Goal: Check status: Check status

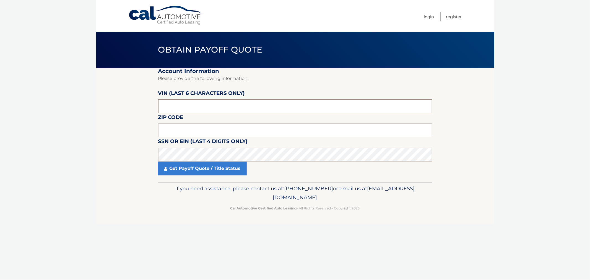
click at [186, 103] on input "text" at bounding box center [295, 106] width 274 height 14
type input "711076"
click at [193, 128] on input "text" at bounding box center [295, 130] width 274 height 14
click at [165, 129] on input "text" at bounding box center [295, 130] width 274 height 14
type input "18040"
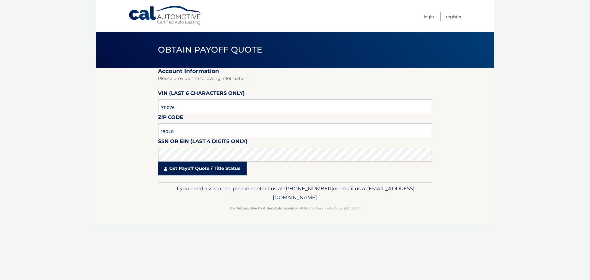
click at [206, 172] on link "Get Payoff Quote / Title Status" at bounding box center [202, 168] width 88 height 14
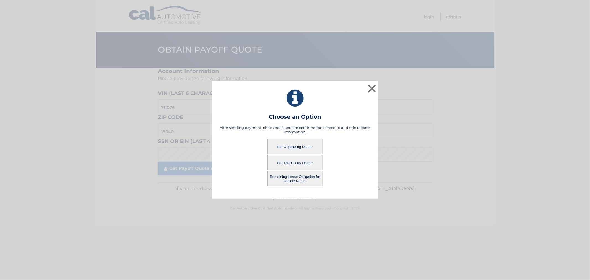
click at [294, 180] on button "Remaining Lease Obligation for Vehicle Return" at bounding box center [294, 178] width 55 height 15
click at [294, 178] on button "Remaining Lease Obligation for Vehicle Return" at bounding box center [294, 178] width 55 height 15
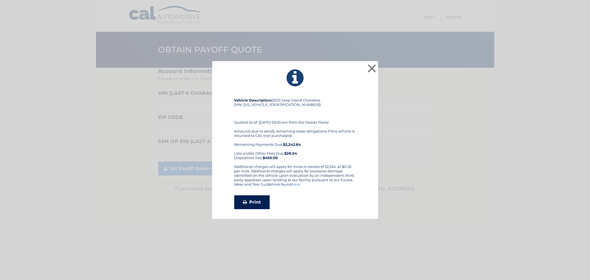
click at [249, 203] on link "Print" at bounding box center [251, 202] width 35 height 14
click at [375, 69] on button "×" at bounding box center [371, 68] width 11 height 11
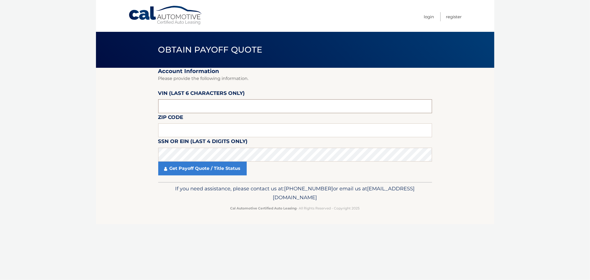
click at [179, 108] on input "text" at bounding box center [295, 106] width 274 height 14
click at [200, 105] on input "text" at bounding box center [295, 106] width 274 height 14
type input "711076"
click at [181, 129] on input "text" at bounding box center [295, 130] width 274 height 14
type input "18040"
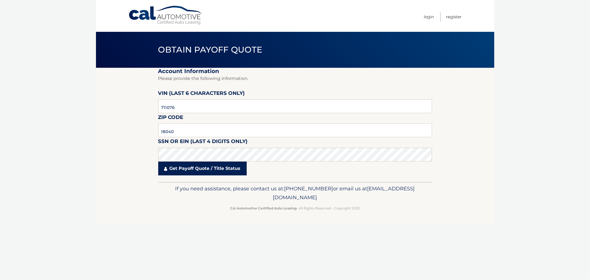
click at [182, 168] on link "Get Payoff Quote / Title Status" at bounding box center [202, 168] width 88 height 14
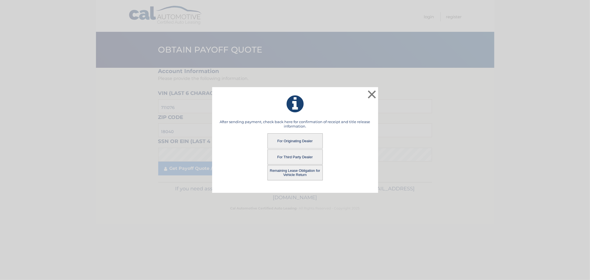
click at [291, 143] on button "For Originating Dealer" at bounding box center [294, 140] width 55 height 15
click at [290, 139] on button "For Originating Dealer" at bounding box center [294, 140] width 55 height 15
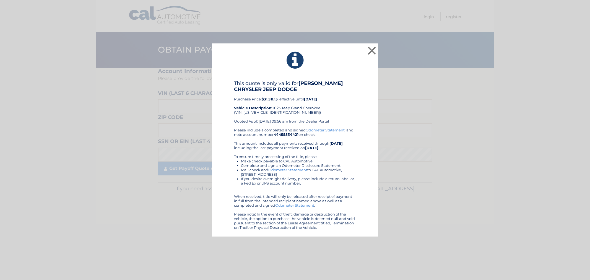
drag, startPoint x: 106, startPoint y: 119, endPoint x: 122, endPoint y: 111, distance: 18.1
click at [106, 119] on div "× This quote is only valid for BROWN-DAUB CHRYSLER JEEP DODGE Purchase Price: $…" at bounding box center [294, 139] width 585 height 193
